Goal: Information Seeking & Learning: Learn about a topic

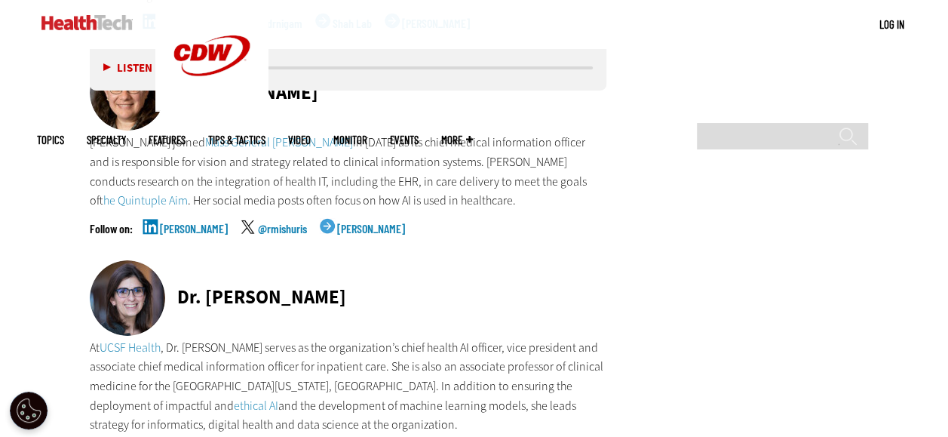
scroll to position [2565, 0]
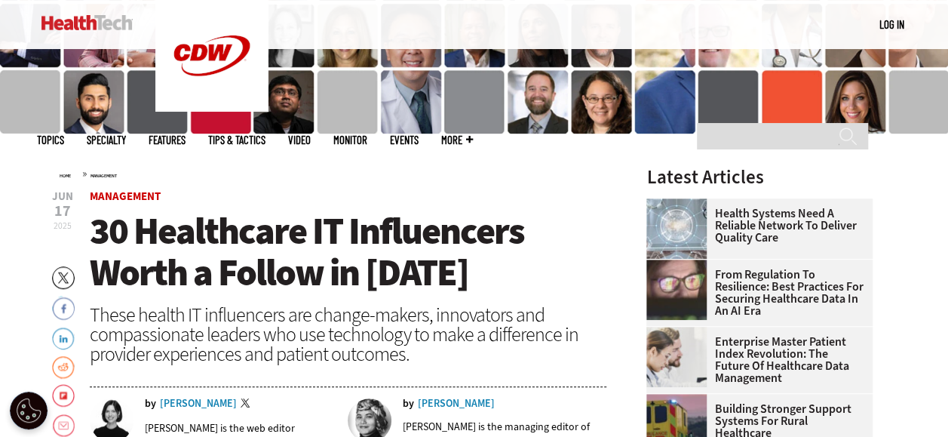
scroll to position [302, 0]
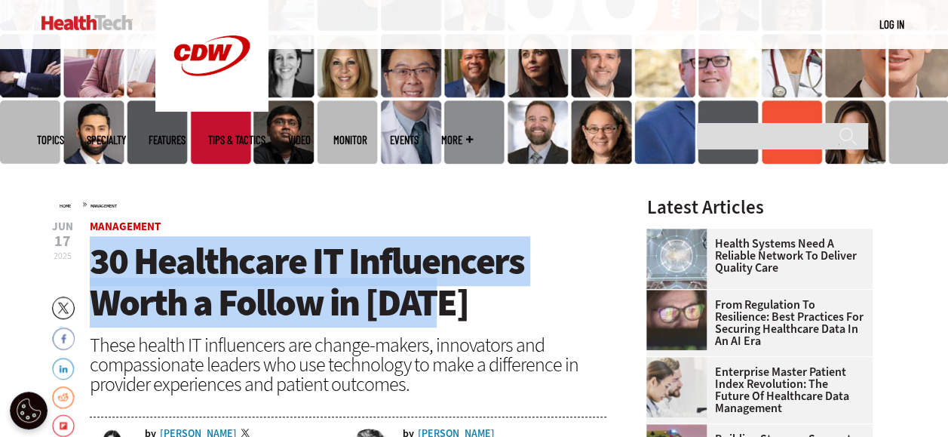
drag, startPoint x: 442, startPoint y: 309, endPoint x: 89, endPoint y: 266, distance: 355.8
click at [90, 266] on h1 "30 Healthcare IT Influencers Worth a Follow in [DATE]" at bounding box center [349, 282] width 518 height 83
copy span "30 Healthcare IT Influencers Worth a Follow in [DATE]"
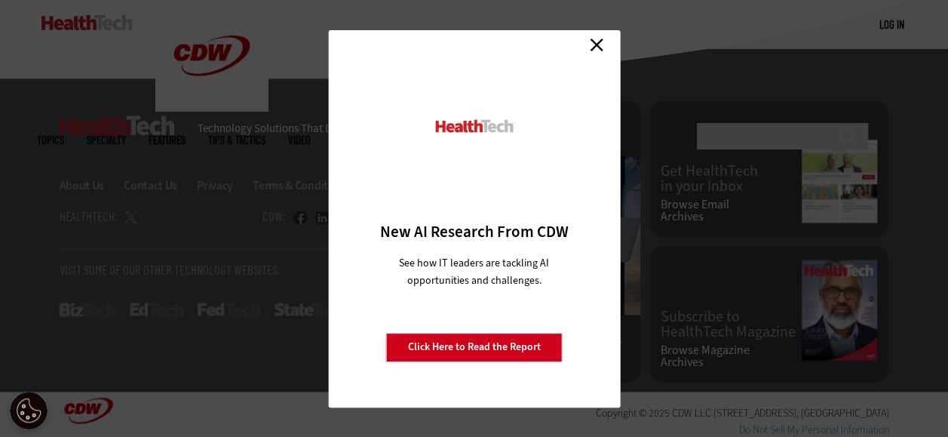
scroll to position [8837, 0]
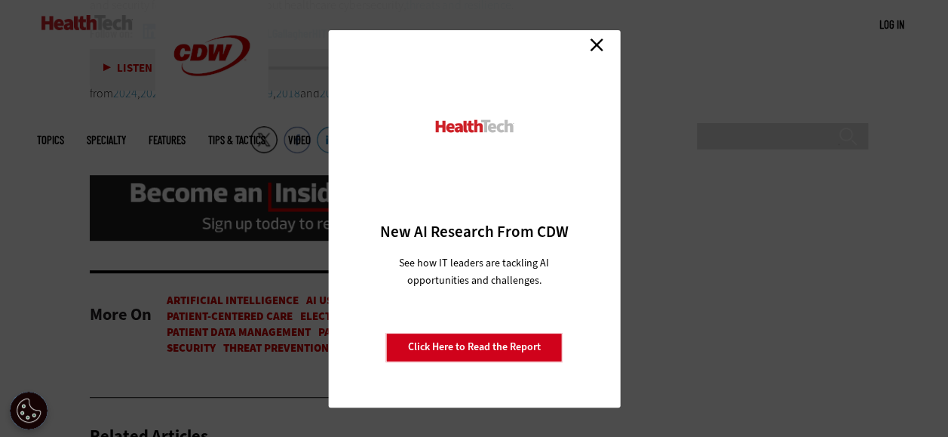
click at [597, 46] on link "Close" at bounding box center [596, 45] width 23 height 23
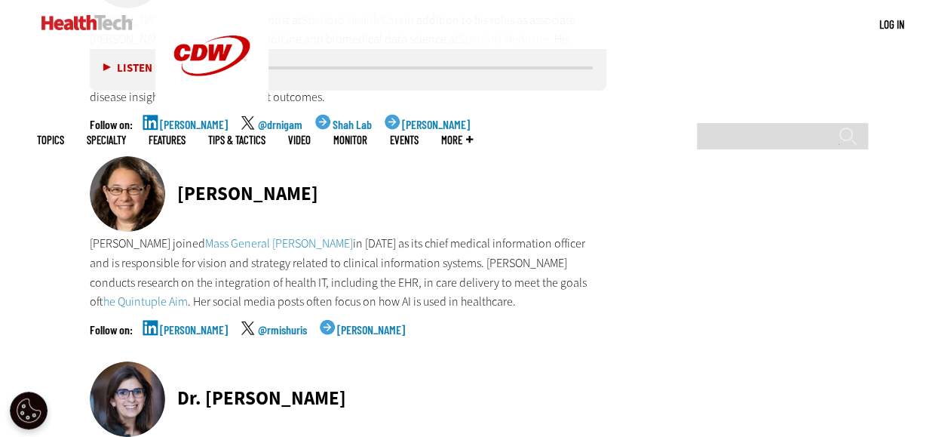
scroll to position [2565, 0]
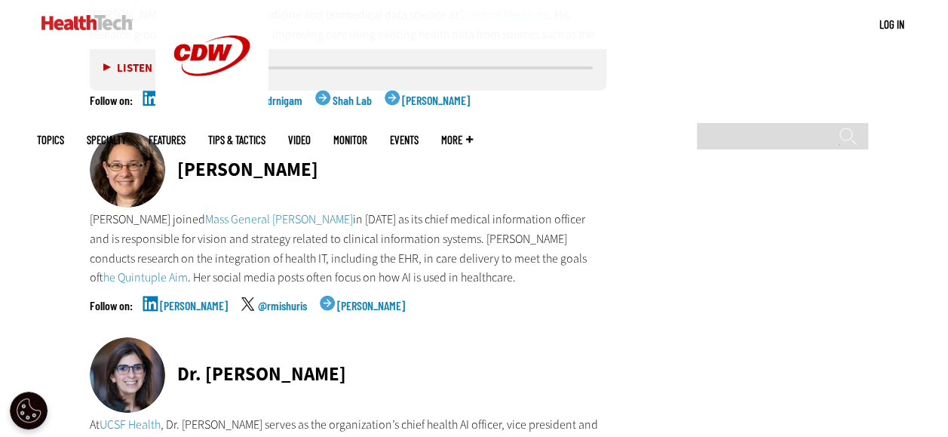
click at [188, 269] on link "the Quintuple Aim" at bounding box center [145, 277] width 84 height 16
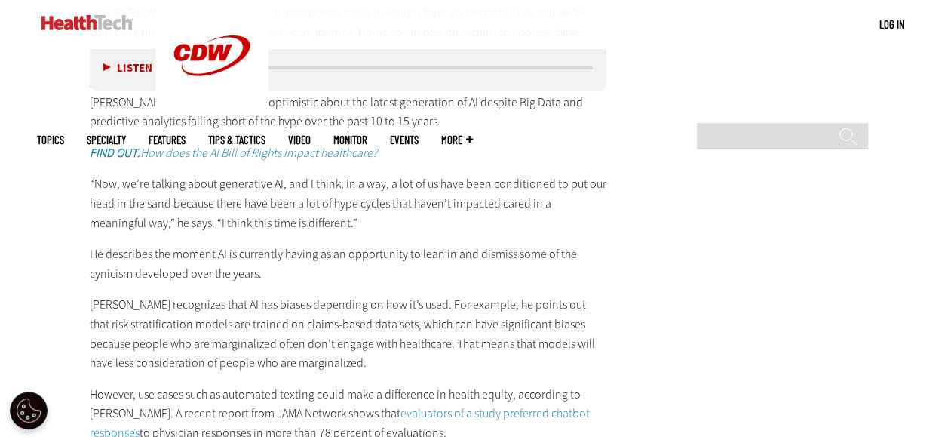
scroll to position [2398, 0]
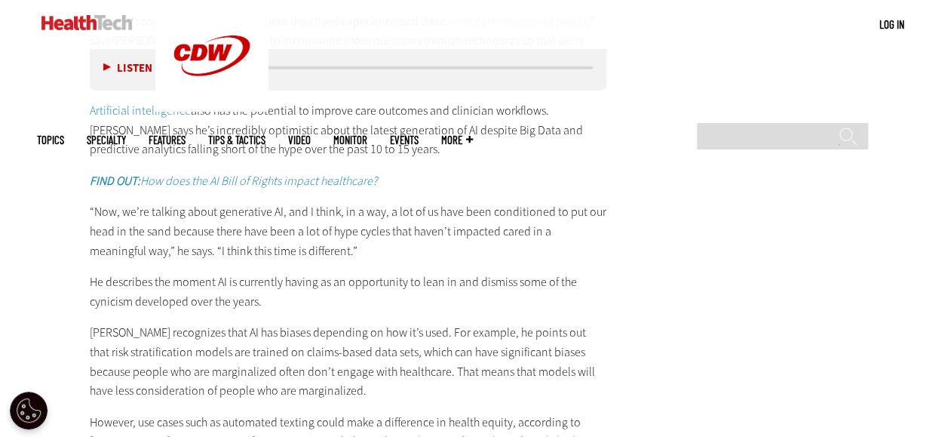
click at [41, 210] on main "Home » Management Close New AI Research From CDW See how IT leaders are tacklin…" at bounding box center [474, 397] width 875 height 4660
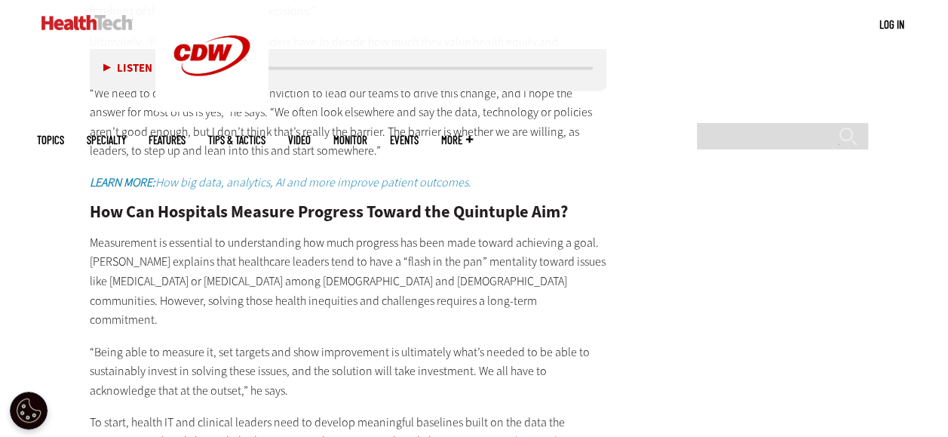
scroll to position [3859, 0]
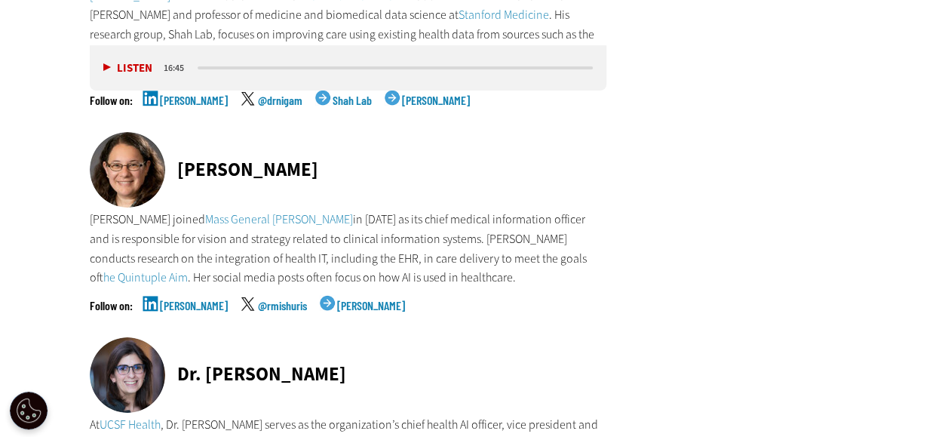
click at [170, 300] on link "[PERSON_NAME]" at bounding box center [194, 318] width 68 height 38
click at [188, 269] on link "the Quintuple Aim" at bounding box center [145, 277] width 84 height 16
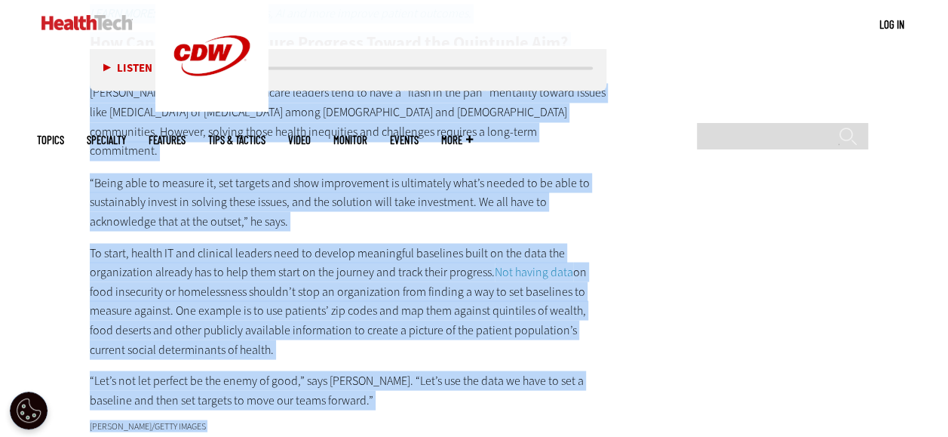
scroll to position [4108, 0]
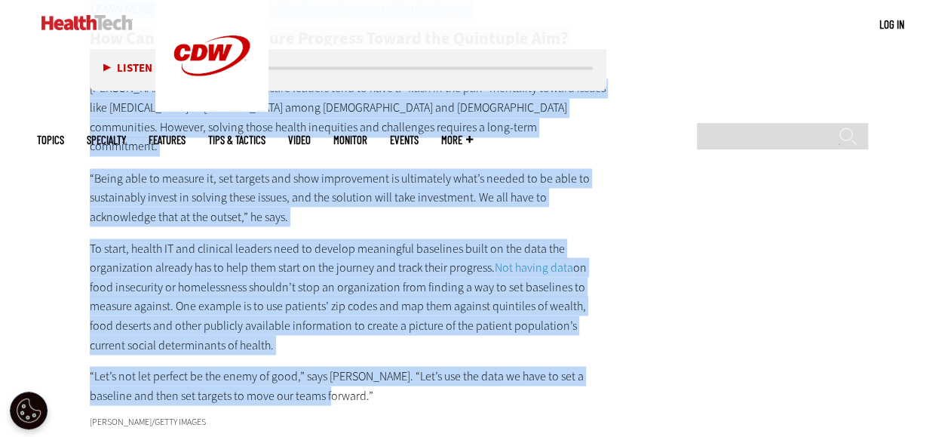
drag, startPoint x: 86, startPoint y: 300, endPoint x: 456, endPoint y: 296, distance: 369.7
copy div "As an industry, healthcare differs from most in that providers have a direct im…"
